Goal: Answer question/provide support

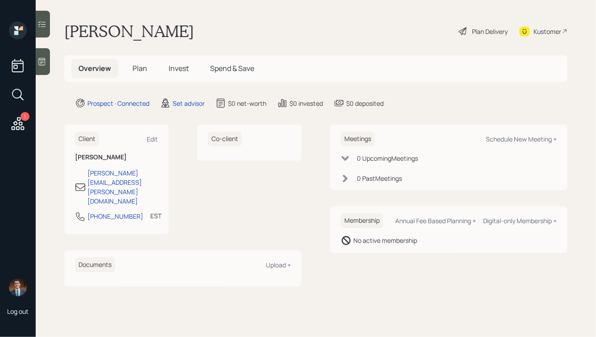
click at [41, 59] on icon at bounding box center [41, 61] width 9 height 9
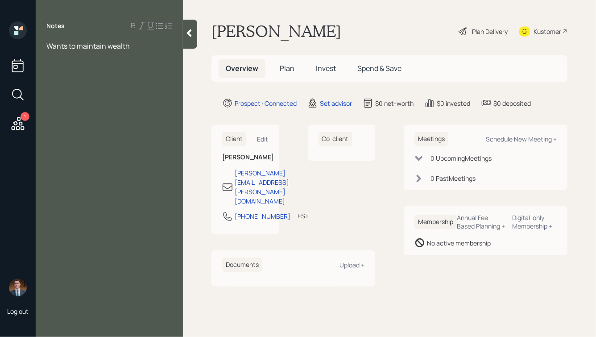
click at [47, 46] on span "Wants to maintain wealth" at bounding box center [87, 46] width 83 height 10
click at [134, 105] on div "Wants to maintain wealth" at bounding box center [109, 105] width 126 height 10
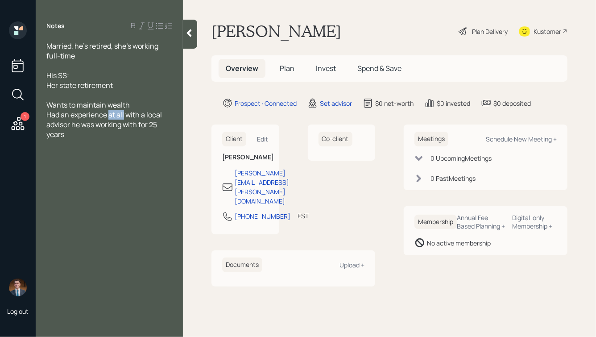
drag, startPoint x: 109, startPoint y: 116, endPoint x: 124, endPoint y: 115, distance: 14.3
click at [124, 115] on span "Had an experience at all with a local advisor he was working with for 25 years" at bounding box center [104, 124] width 117 height 29
click at [91, 139] on div "Had an experience recently with a local advisor he was working with for 25 years" at bounding box center [109, 124] width 126 height 29
click at [189, 32] on icon at bounding box center [189, 33] width 5 height 8
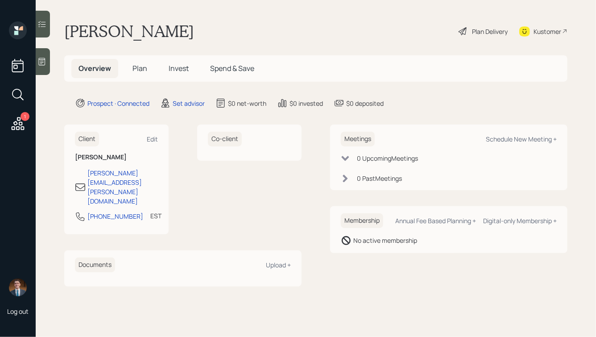
click at [45, 58] on icon at bounding box center [42, 62] width 7 height 8
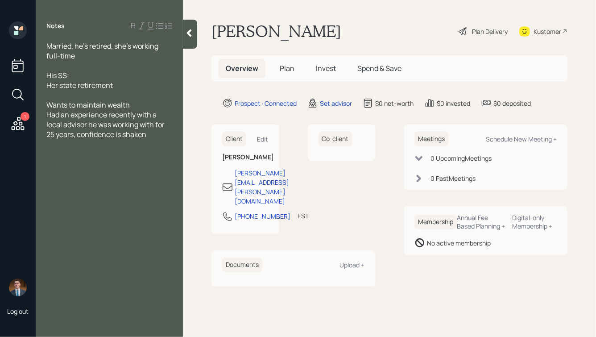
click at [124, 136] on span "Wants to maintain wealth Had an experience recently with a local advisor he was…" at bounding box center [105, 119] width 119 height 39
click at [92, 53] on div "Married, he's retired, she's working full-time" at bounding box center [109, 51] width 126 height 20
click at [118, 85] on div "His SS: Her state retirement" at bounding box center [109, 80] width 126 height 20
click at [196, 40] on div at bounding box center [190, 34] width 14 height 29
